Goal: Find specific page/section: Find specific page/section

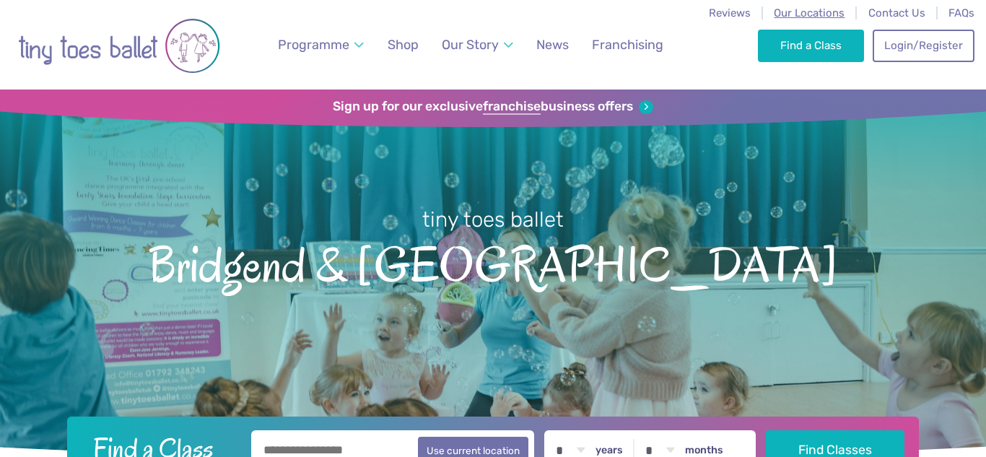
click at [820, 11] on span "Our Locations" at bounding box center [809, 12] width 71 height 13
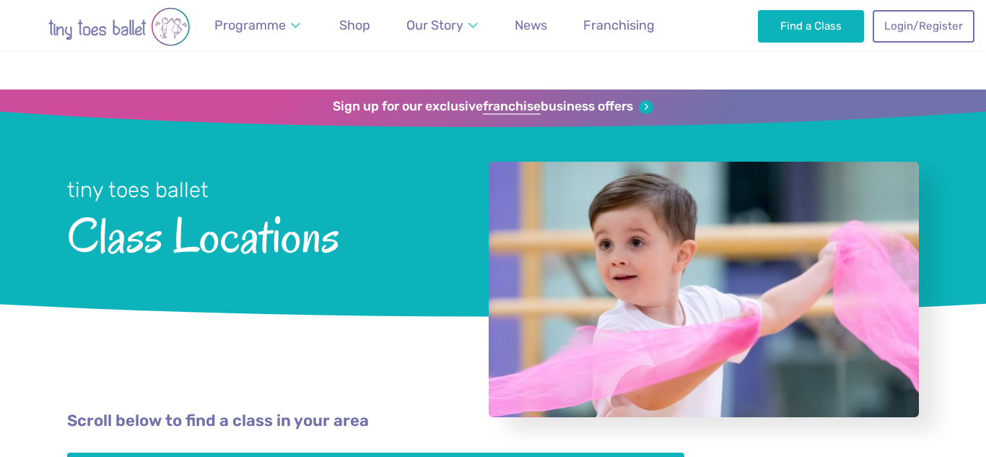
scroll to position [292, 0]
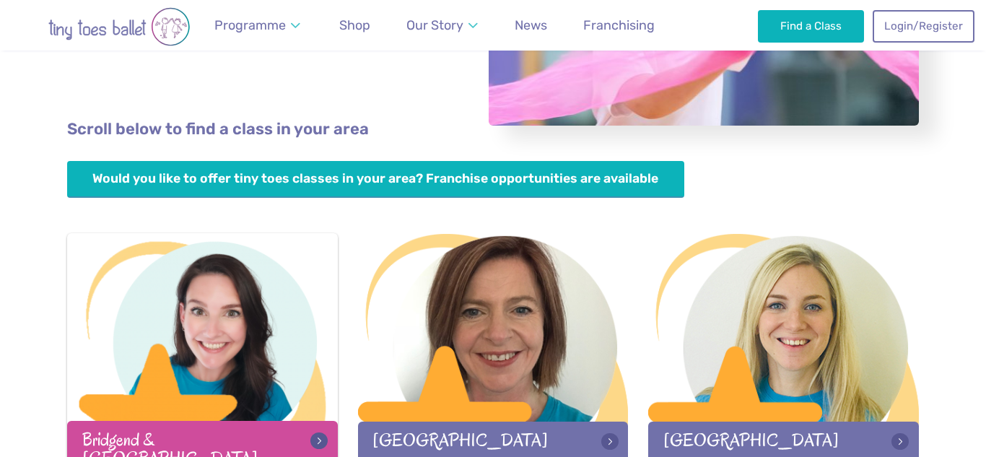
click at [193, 419] on div at bounding box center [202, 328] width 271 height 191
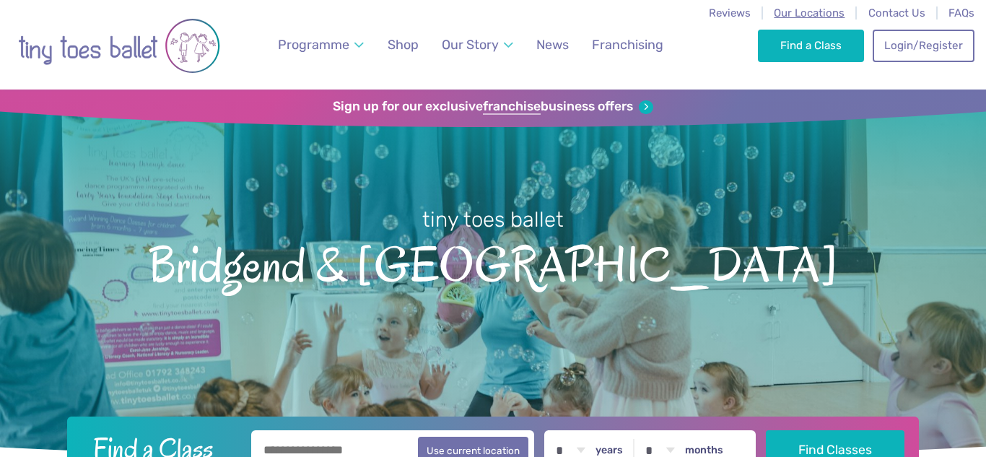
click at [792, 17] on span "Our Locations" at bounding box center [809, 12] width 71 height 13
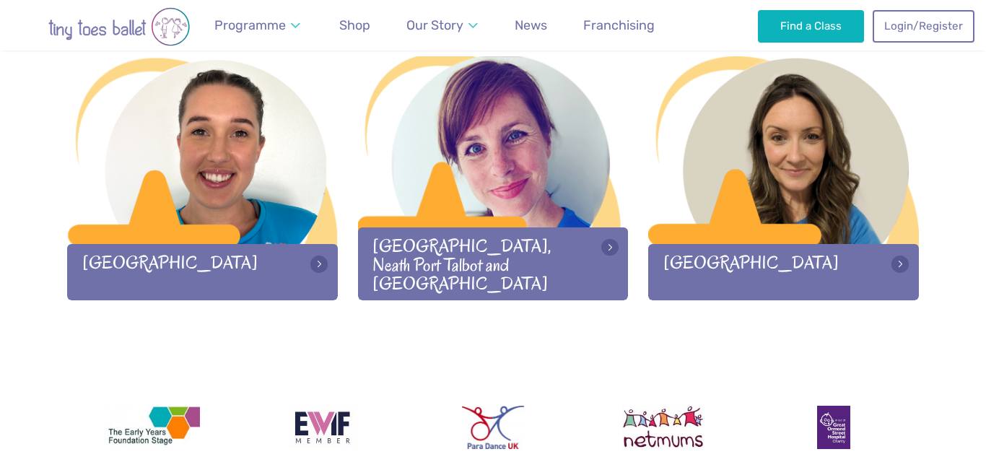
scroll to position [2069, 0]
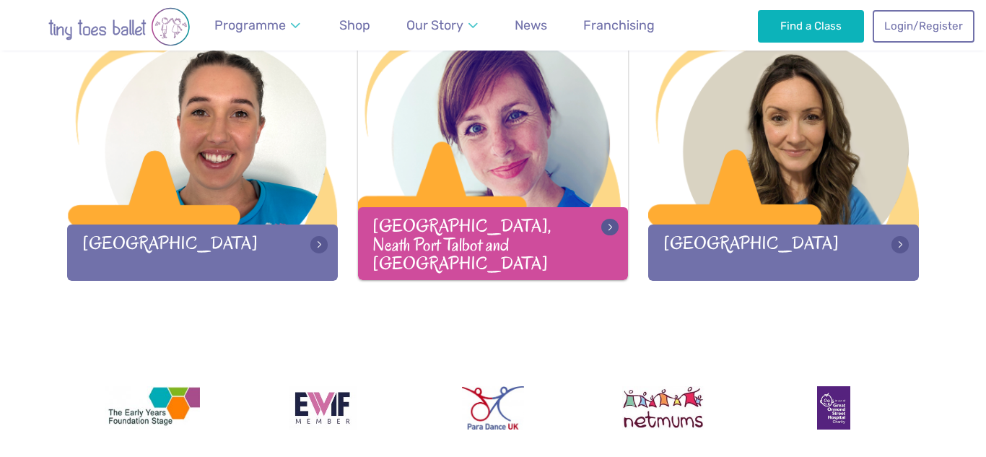
click at [538, 238] on div "[GEOGRAPHIC_DATA], Neath Port Talbot and [GEOGRAPHIC_DATA]" at bounding box center [493, 243] width 271 height 72
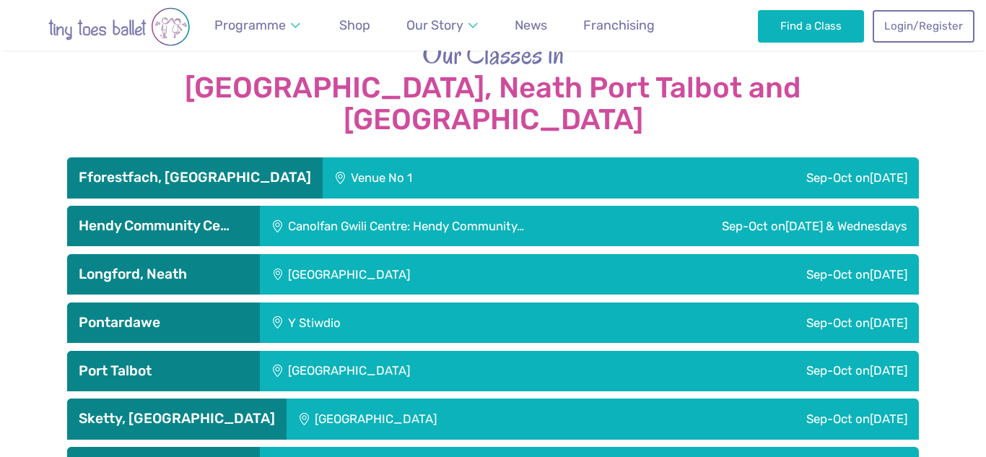
scroll to position [2395, 0]
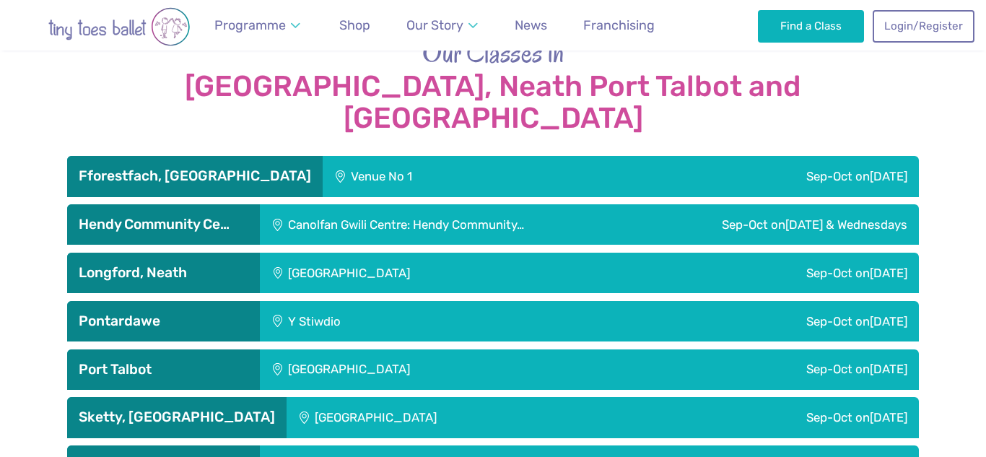
click at [229, 167] on h3 "Fforestfach, [GEOGRAPHIC_DATA]" at bounding box center [195, 175] width 232 height 17
click at [183, 409] on h3 "Sketty, [GEOGRAPHIC_DATA]" at bounding box center [177, 417] width 196 height 17
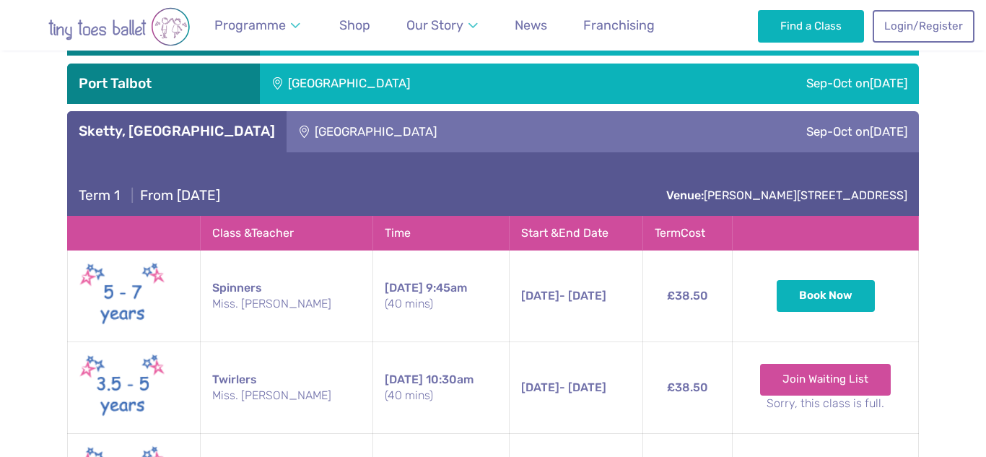
scroll to position [2670, 0]
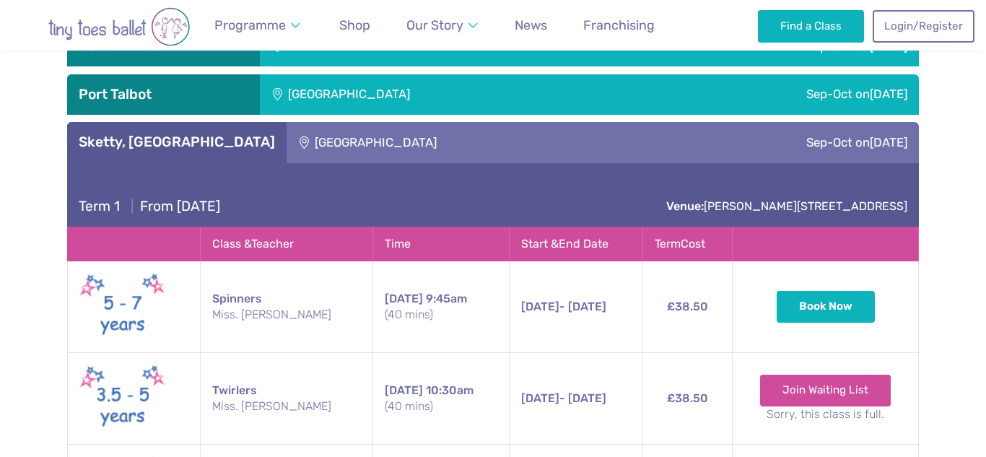
click at [178, 134] on h3 "Sketty, [GEOGRAPHIC_DATA]" at bounding box center [177, 142] width 196 height 17
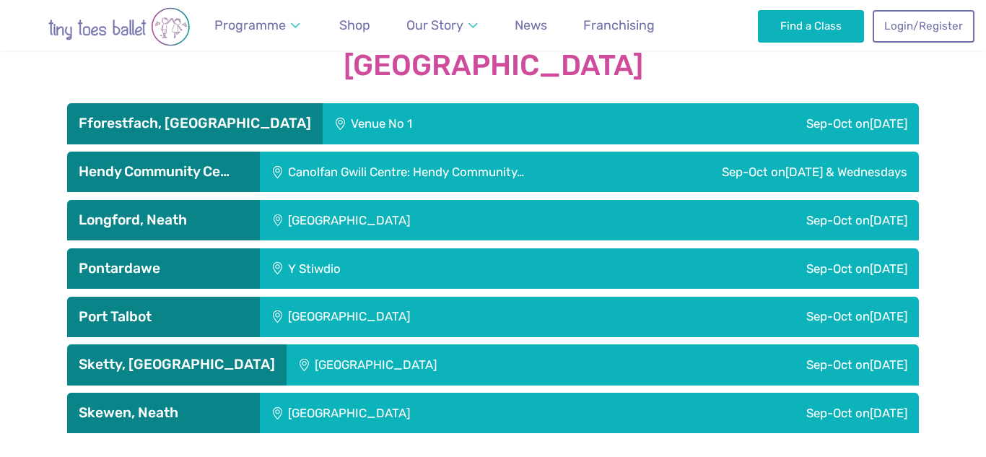
scroll to position [2430, 0]
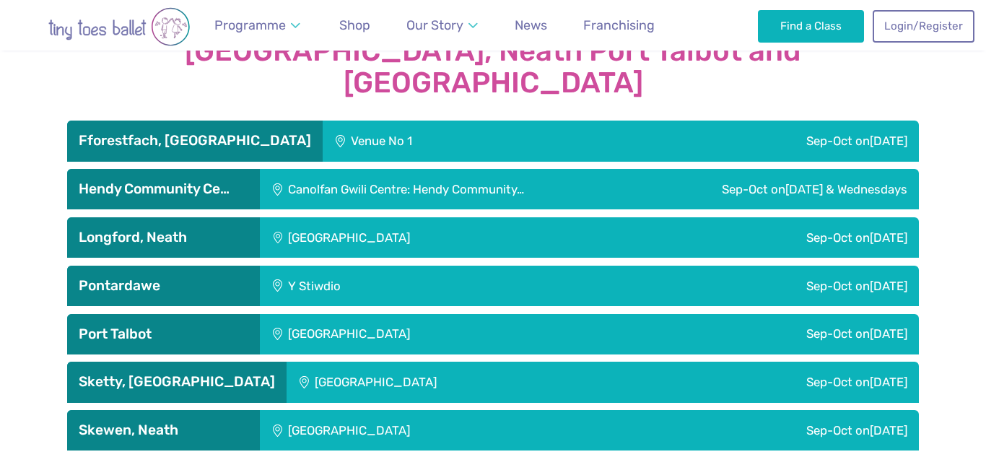
click at [209, 229] on h3 "Longford, Neath" at bounding box center [164, 237] width 170 height 17
